Goal: Task Accomplishment & Management: Complete application form

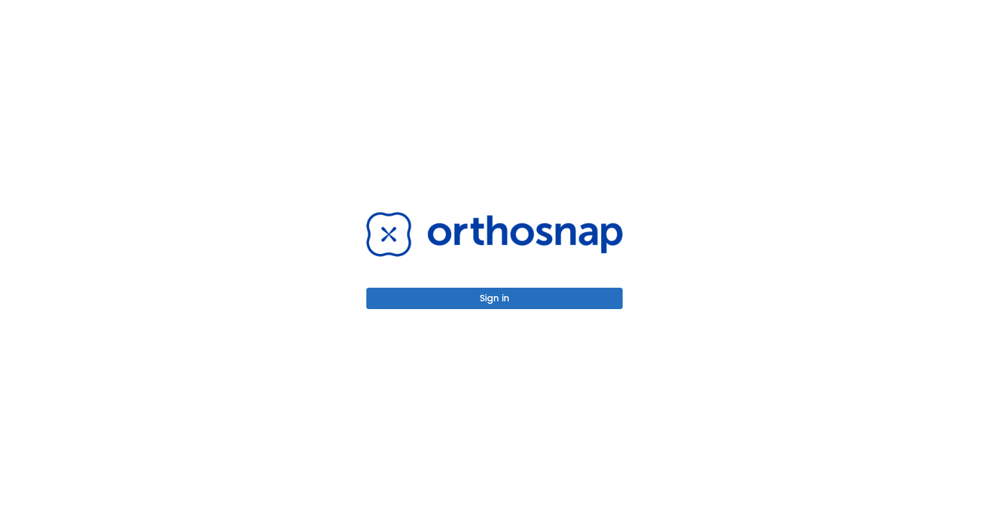
click at [499, 293] on button "Sign in" at bounding box center [494, 297] width 256 height 21
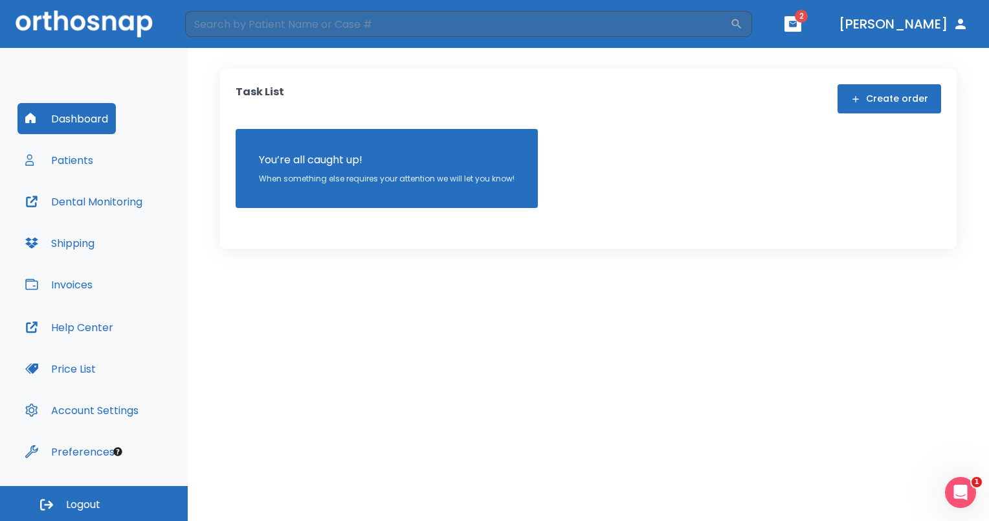
click at [877, 91] on button "Create order" at bounding box center [890, 98] width 104 height 29
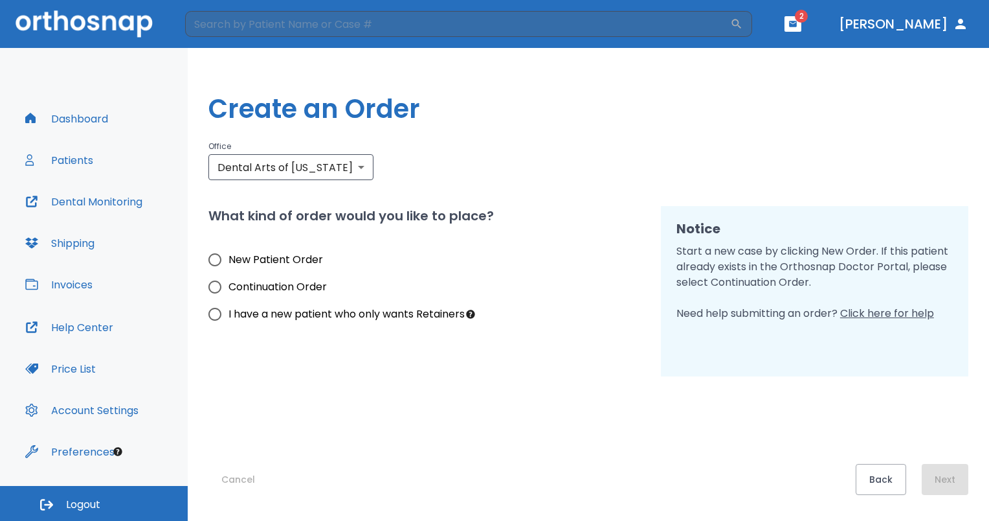
click at [394, 303] on label "I have a new patient who only wants Retainers" at bounding box center [333, 313] width 264 height 27
click at [229, 303] on input "I have a new patient who only wants Retainers" at bounding box center [214, 313] width 27 height 27
radio input "true"
click at [964, 471] on button "Next" at bounding box center [945, 479] width 47 height 31
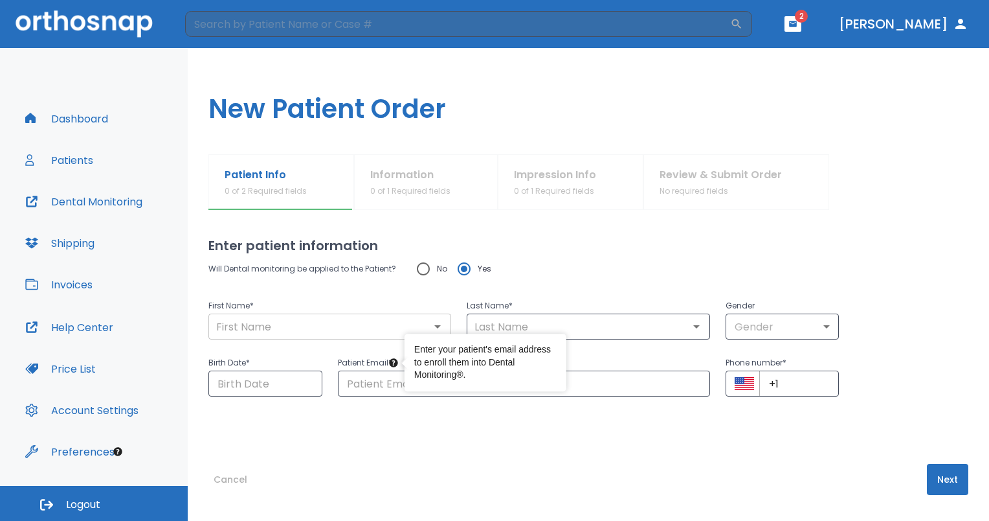
click at [352, 326] on input "text" at bounding box center [329, 326] width 235 height 18
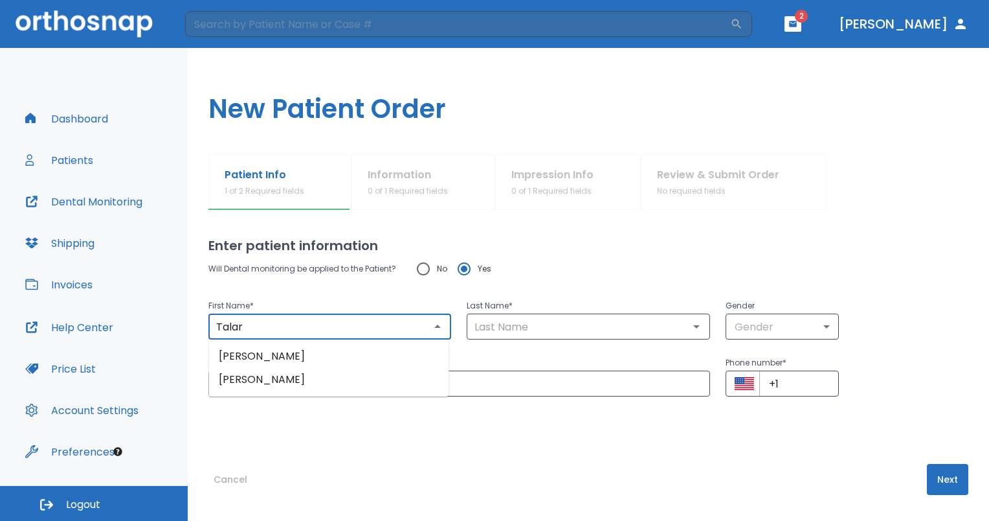
type input "Talar"
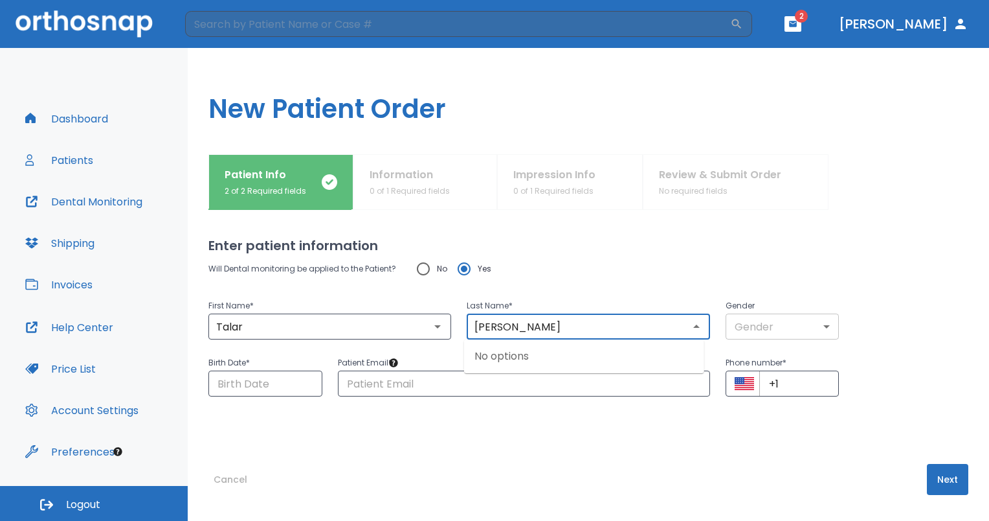
type input "Kaloustian"
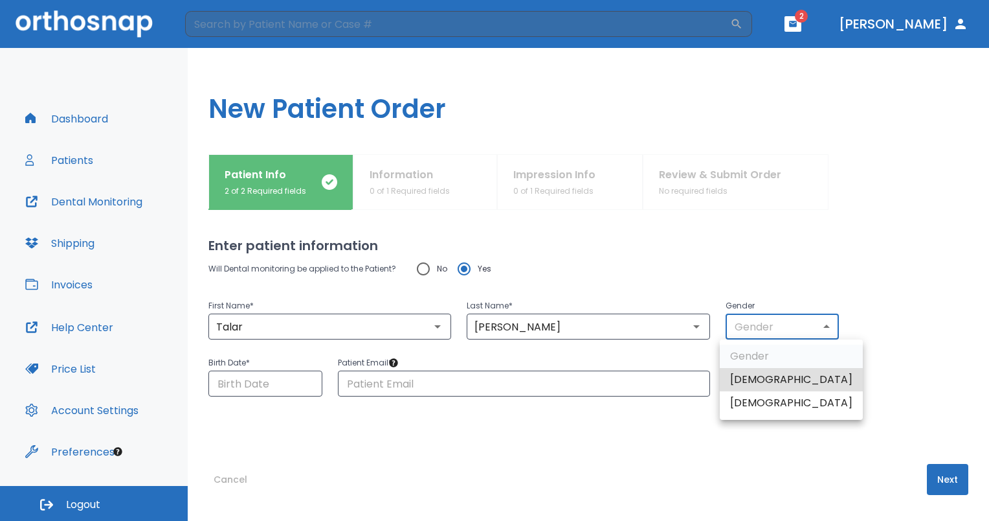
click at [787, 330] on body "​ 2 Dr. Motamedi Dashboard Patients Dental Monitoring Shipping Invoices Help Ce…" at bounding box center [494, 260] width 989 height 521
click at [756, 413] on li "Female" at bounding box center [791, 402] width 143 height 23
type input "0"
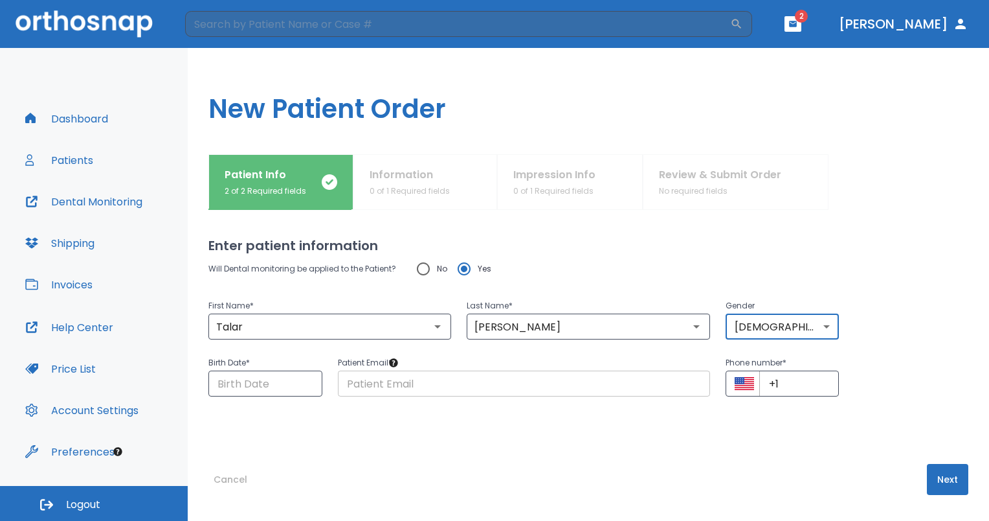
click at [422, 386] on input "text" at bounding box center [524, 383] width 372 height 26
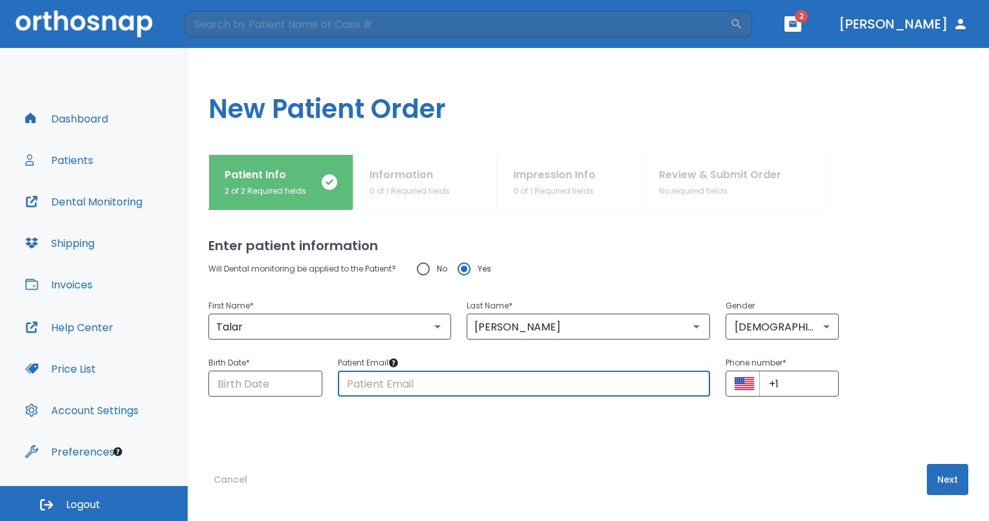
click at [444, 376] on input "text" at bounding box center [524, 383] width 372 height 26
type input "talarsk@gmail.com"
click at [267, 388] on input "Choose date" at bounding box center [265, 383] width 114 height 26
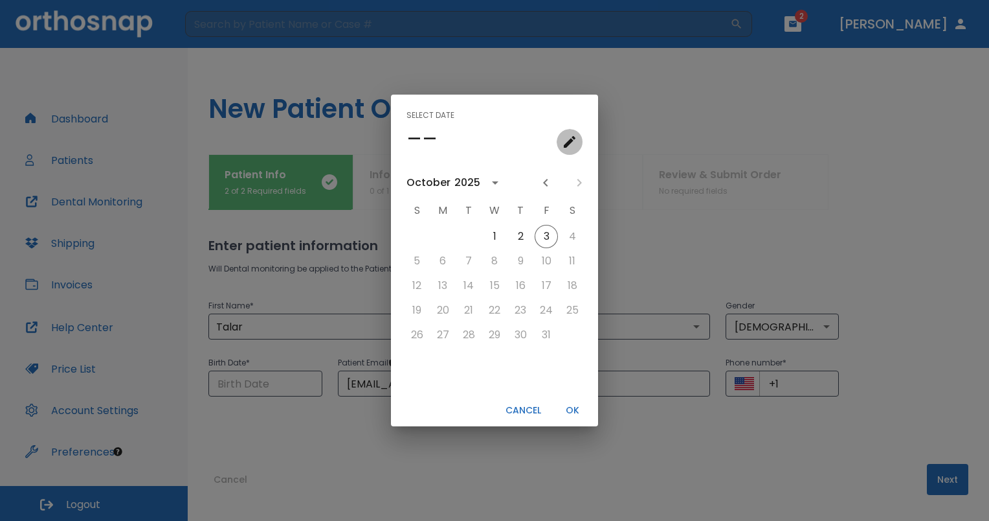
click at [572, 142] on icon "calendar view is open, go to text input view" at bounding box center [570, 142] width 16 height 16
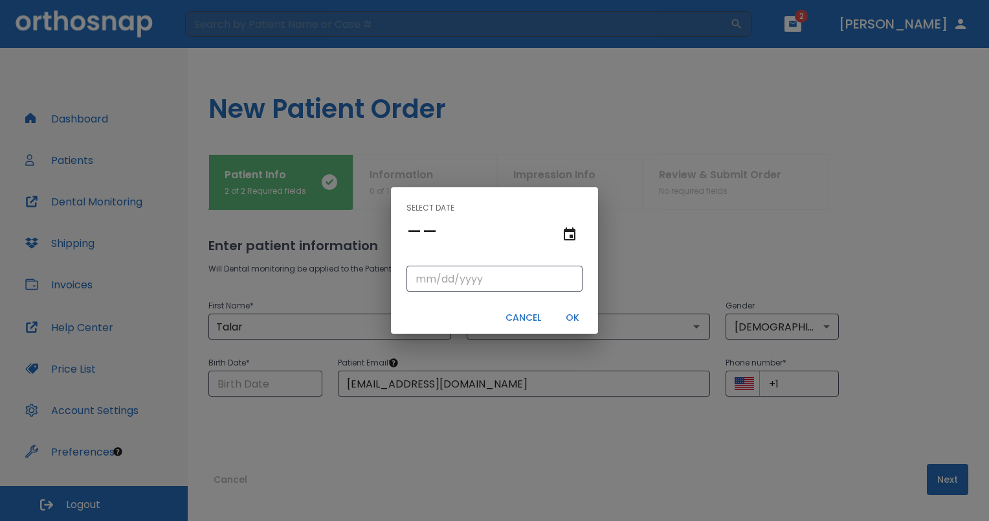
click at [419, 295] on div "​" at bounding box center [494, 278] width 207 height 47
click at [421, 269] on input "tel" at bounding box center [495, 278] width 176 height 26
type input "10/29/"
type input "10/29/0001"
type input "10/29/1"
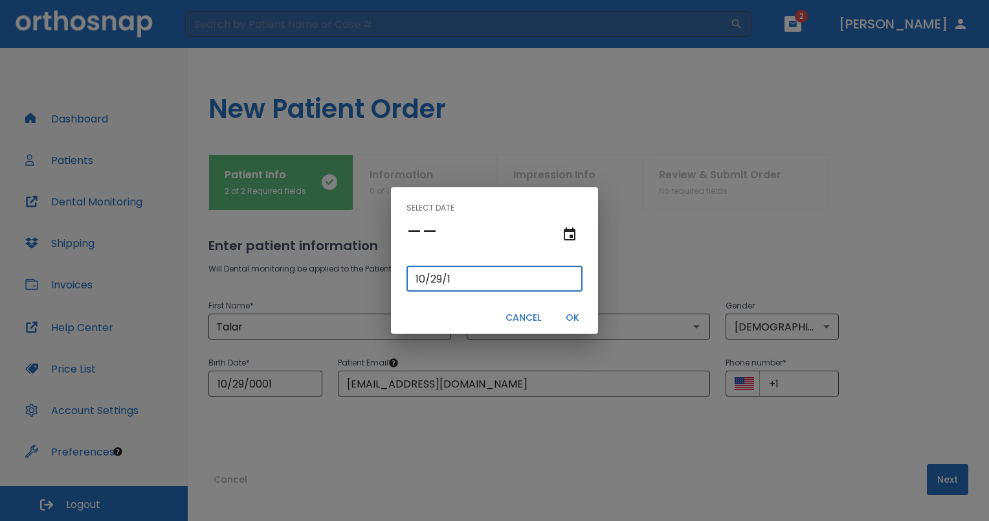
type input "10/29/0019"
type input "10/29/19"
type input "10/29/0198"
type input "10/29/198"
type input "10/29/1982"
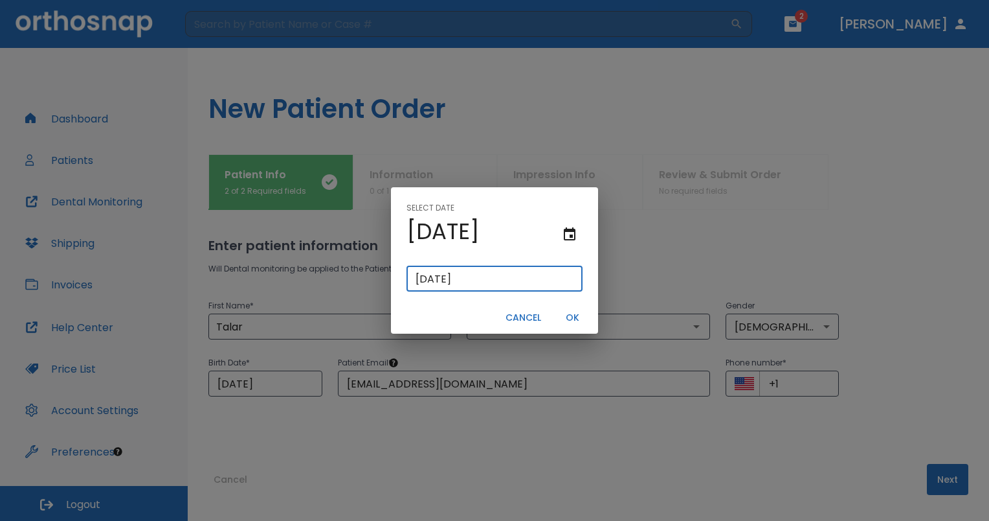
type input "10/29/1982"
click at [573, 317] on button "OK" at bounding box center [572, 317] width 41 height 21
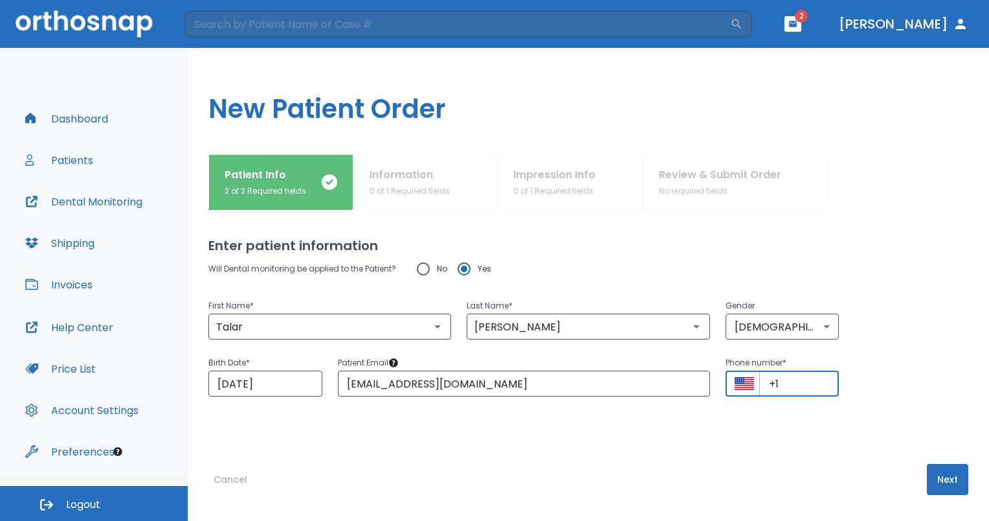
click at [809, 390] on input "+1" at bounding box center [799, 383] width 80 height 26
type input "+1 (856) 533-8250"
click at [933, 477] on button "Next" at bounding box center [947, 479] width 41 height 31
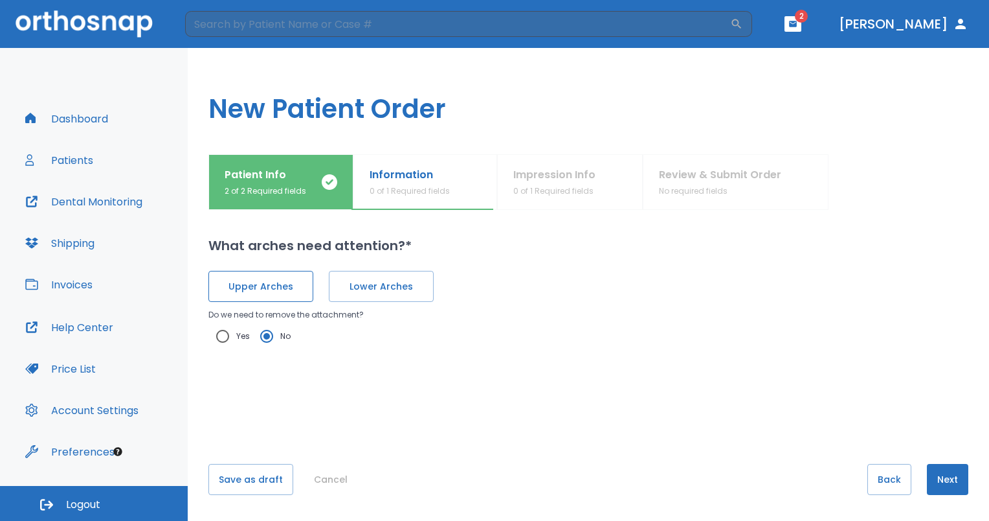
click at [295, 280] on span "Upper Arches" at bounding box center [261, 287] width 78 height 14
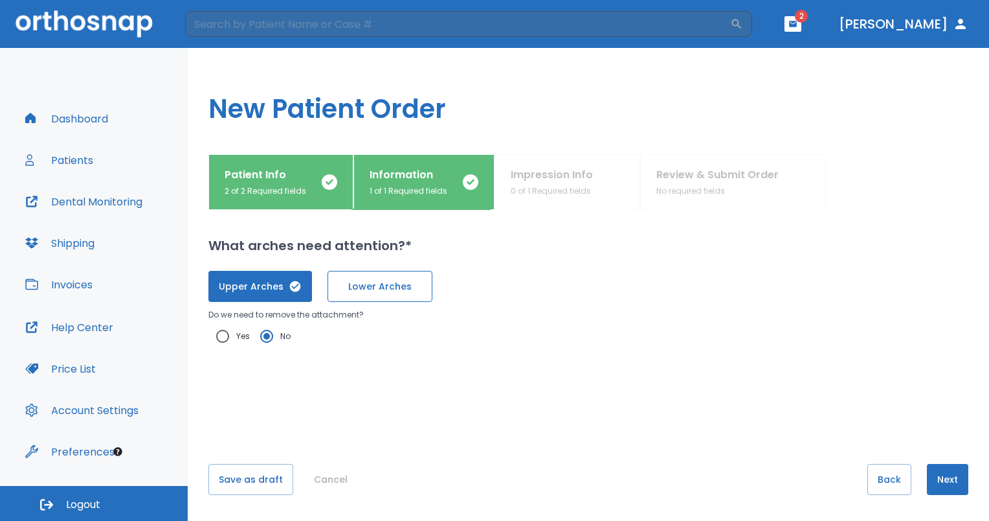
click at [379, 290] on span "Lower Arches" at bounding box center [380, 287] width 78 height 14
click at [458, 317] on p "Do we need to remove the attachment?" at bounding box center [588, 315] width 760 height 16
click at [939, 480] on button "Next" at bounding box center [947, 479] width 41 height 31
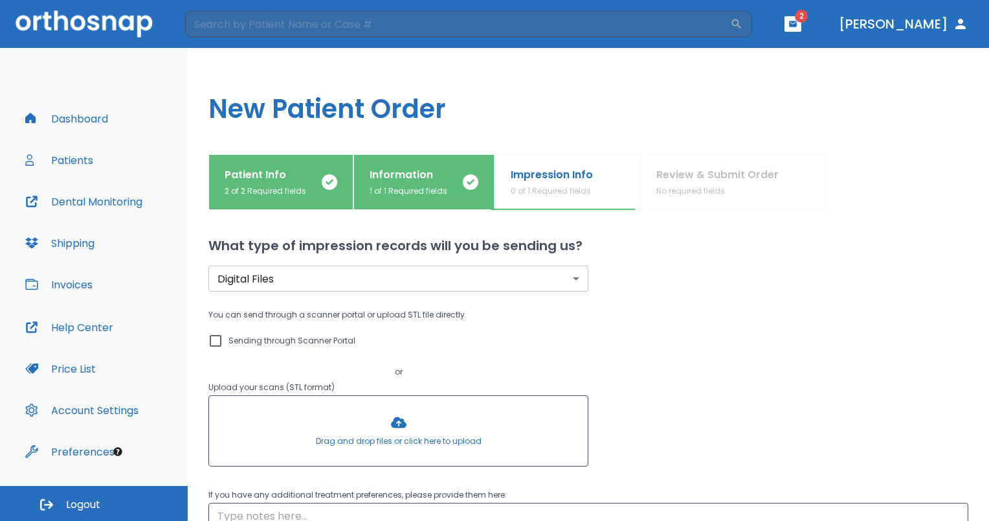
click at [443, 272] on body "​ 2 Dr. Motamedi Dashboard Patients Dental Monitoring Shipping Invoices Help Ce…" at bounding box center [494, 260] width 989 height 521
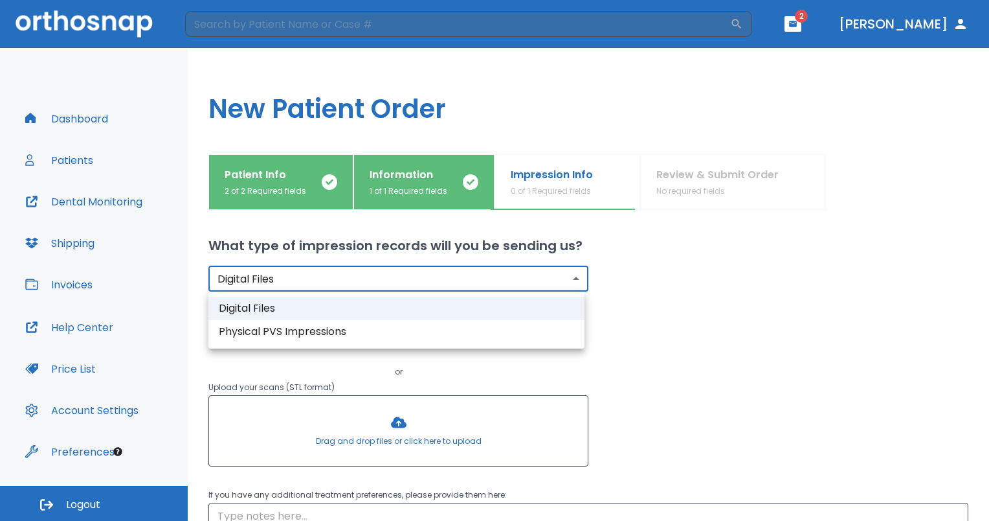
click at [729, 276] on div at bounding box center [494, 260] width 989 height 521
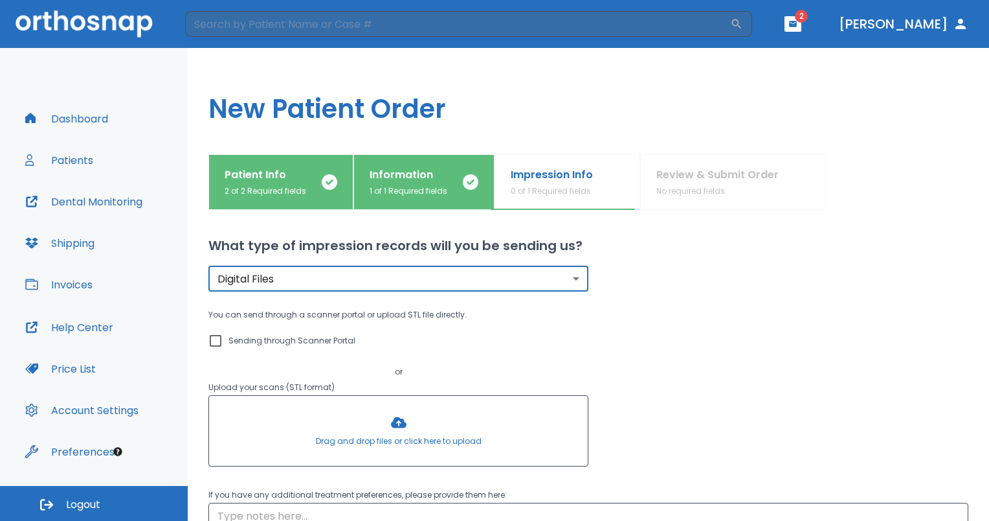
click at [270, 344] on p "Sending through Scanner Portal" at bounding box center [292, 341] width 127 height 16
click at [223, 344] on input "Sending through Scanner Portal" at bounding box center [216, 341] width 16 height 16
checkbox input "true"
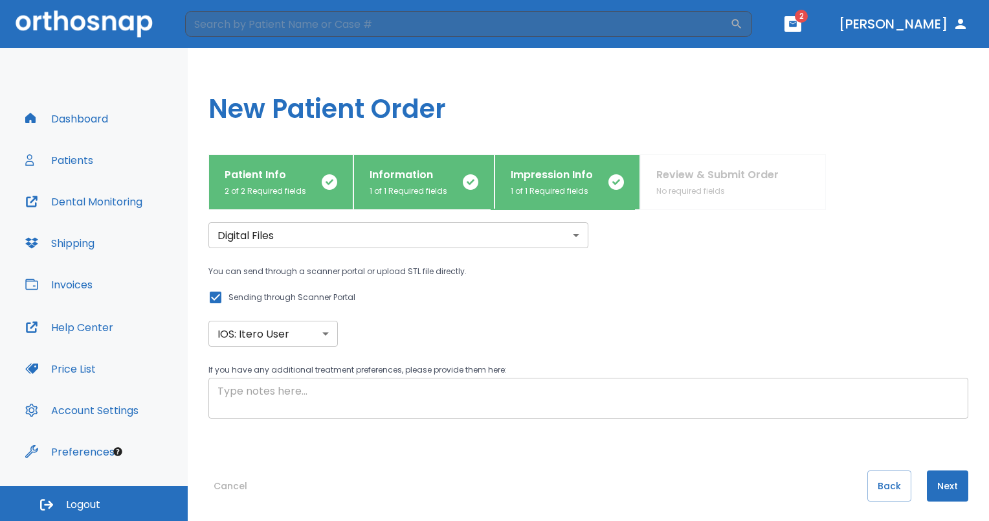
scroll to position [44, 0]
drag, startPoint x: 329, startPoint y: 427, endPoint x: 943, endPoint y: 487, distance: 616.6
click at [943, 487] on button "Next" at bounding box center [947, 484] width 41 height 31
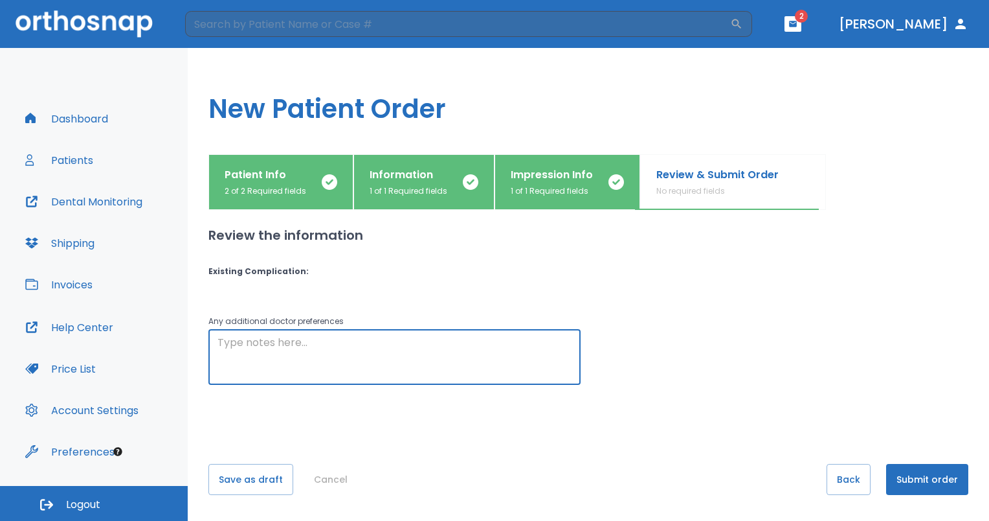
click at [397, 369] on textarea at bounding box center [395, 357] width 354 height 45
click at [241, 352] on textarea "Nightguard soft/hard" at bounding box center [395, 357] width 354 height 45
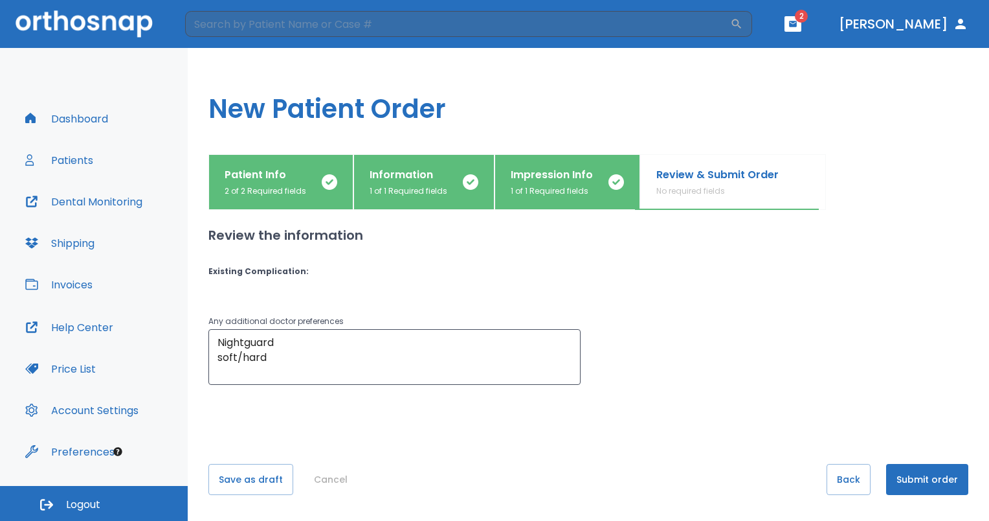
drag, startPoint x: 241, startPoint y: 352, endPoint x: 740, endPoint y: 287, distance: 503.3
click at [740, 287] on div "Review the information Existing Complication : Any additional doctor preference…" at bounding box center [588, 311] width 760 height 202
click at [220, 342] on textarea "Nightguard soft/hard" at bounding box center [395, 357] width 354 height 45
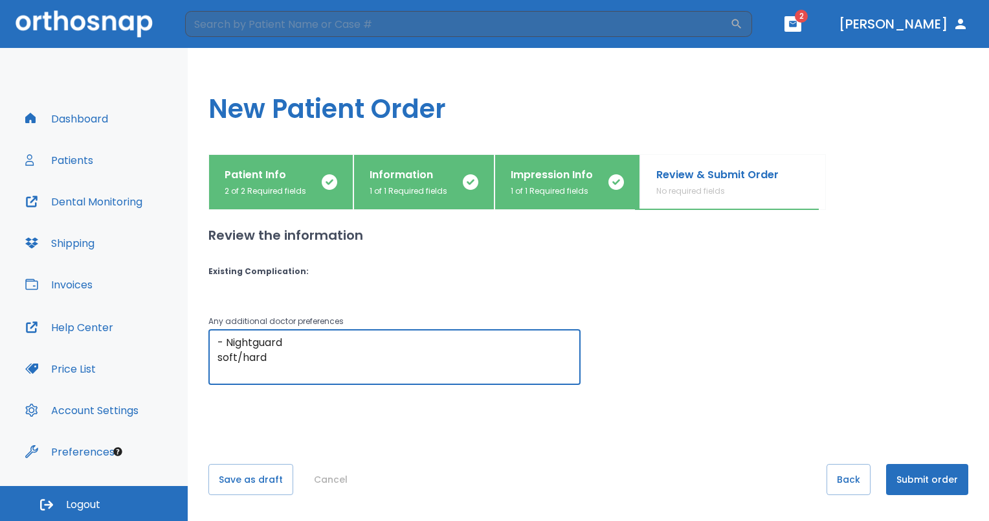
click at [219, 357] on textarea "- Nightguard soft/hard" at bounding box center [395, 357] width 354 height 45
click at [230, 362] on textarea "- Nightguard - soft/hard" at bounding box center [395, 357] width 354 height 45
click at [302, 358] on textarea "- Nightguard - max Soft/hard" at bounding box center [395, 357] width 354 height 45
type textarea "- Nightguard - maxillary hard/soft"
click at [401, 195] on p "1 of 1 Required fields" at bounding box center [409, 191] width 78 height 12
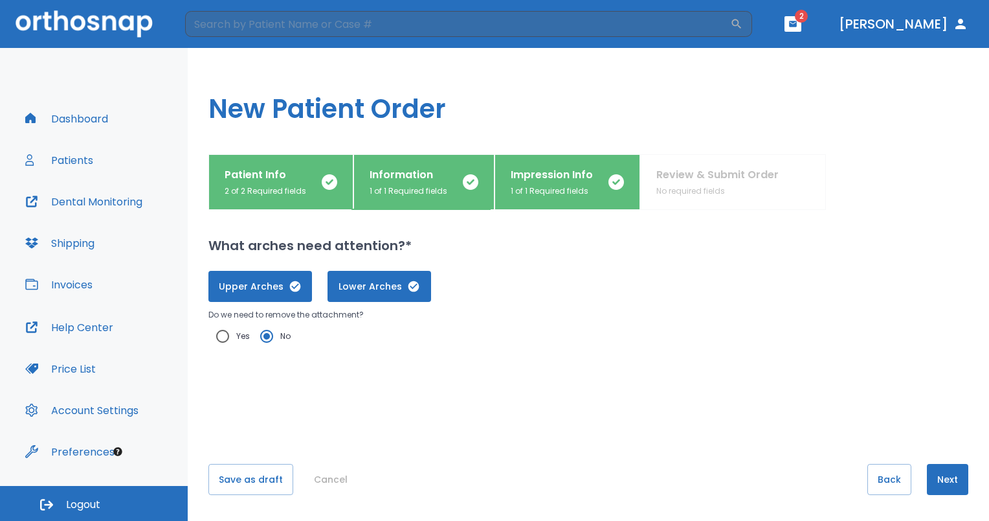
click at [364, 283] on span "Lower Arches" at bounding box center [380, 287] width 78 height 14
drag, startPoint x: 945, startPoint y: 471, endPoint x: 941, endPoint y: 479, distance: 8.7
click at [941, 479] on button "Next" at bounding box center [947, 479] width 41 height 31
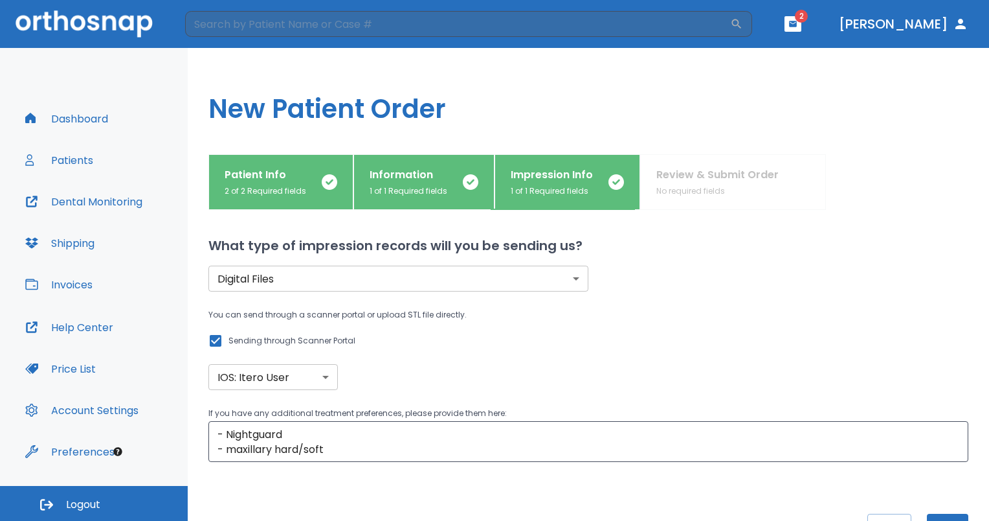
scroll to position [49, 0]
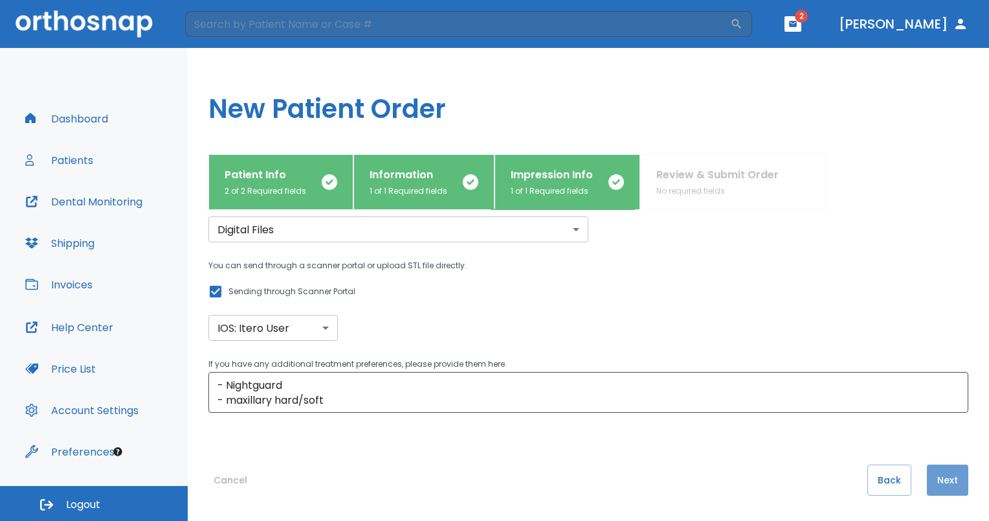
click at [938, 468] on button "Next" at bounding box center [947, 479] width 41 height 31
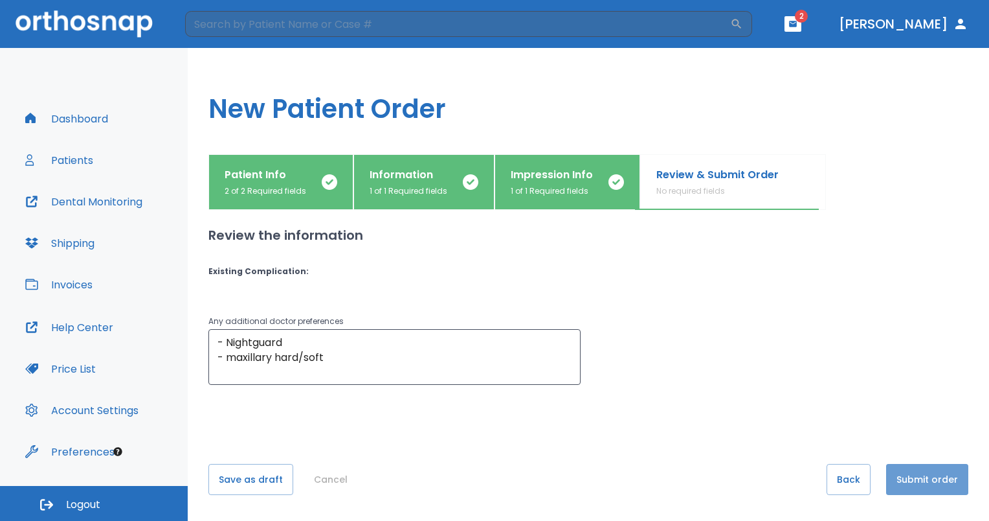
click at [935, 481] on button "Submit order" at bounding box center [927, 479] width 82 height 31
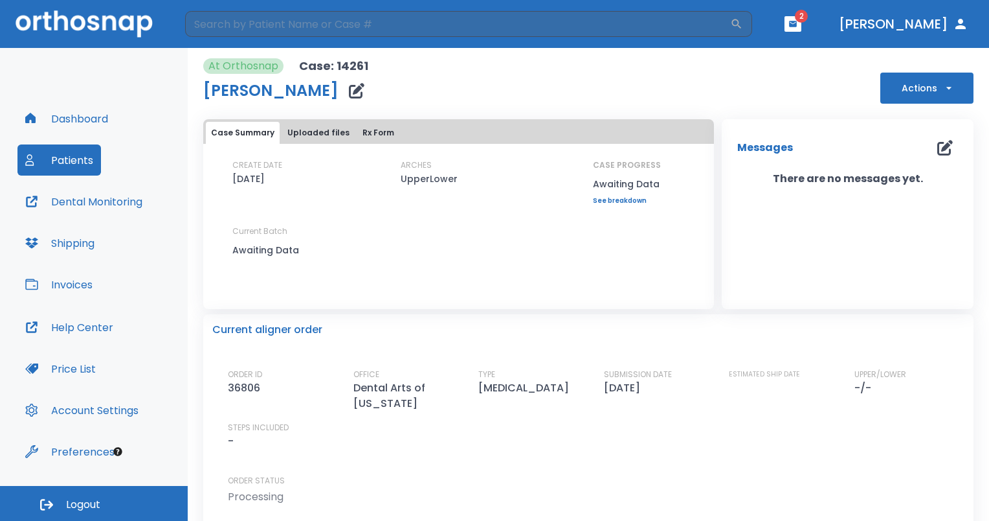
click at [93, 118] on button "Dashboard" at bounding box center [66, 118] width 98 height 31
